Goal: Find specific page/section: Find specific page/section

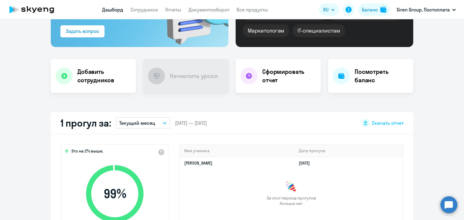
scroll to position [151, 0]
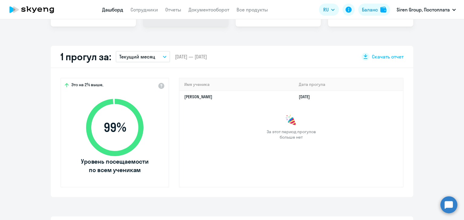
select select "30"
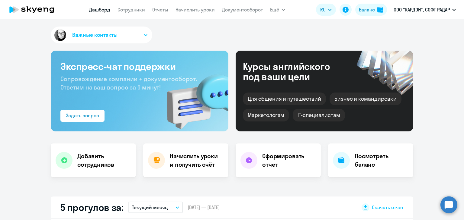
select select "30"
